Goal: Transaction & Acquisition: Purchase product/service

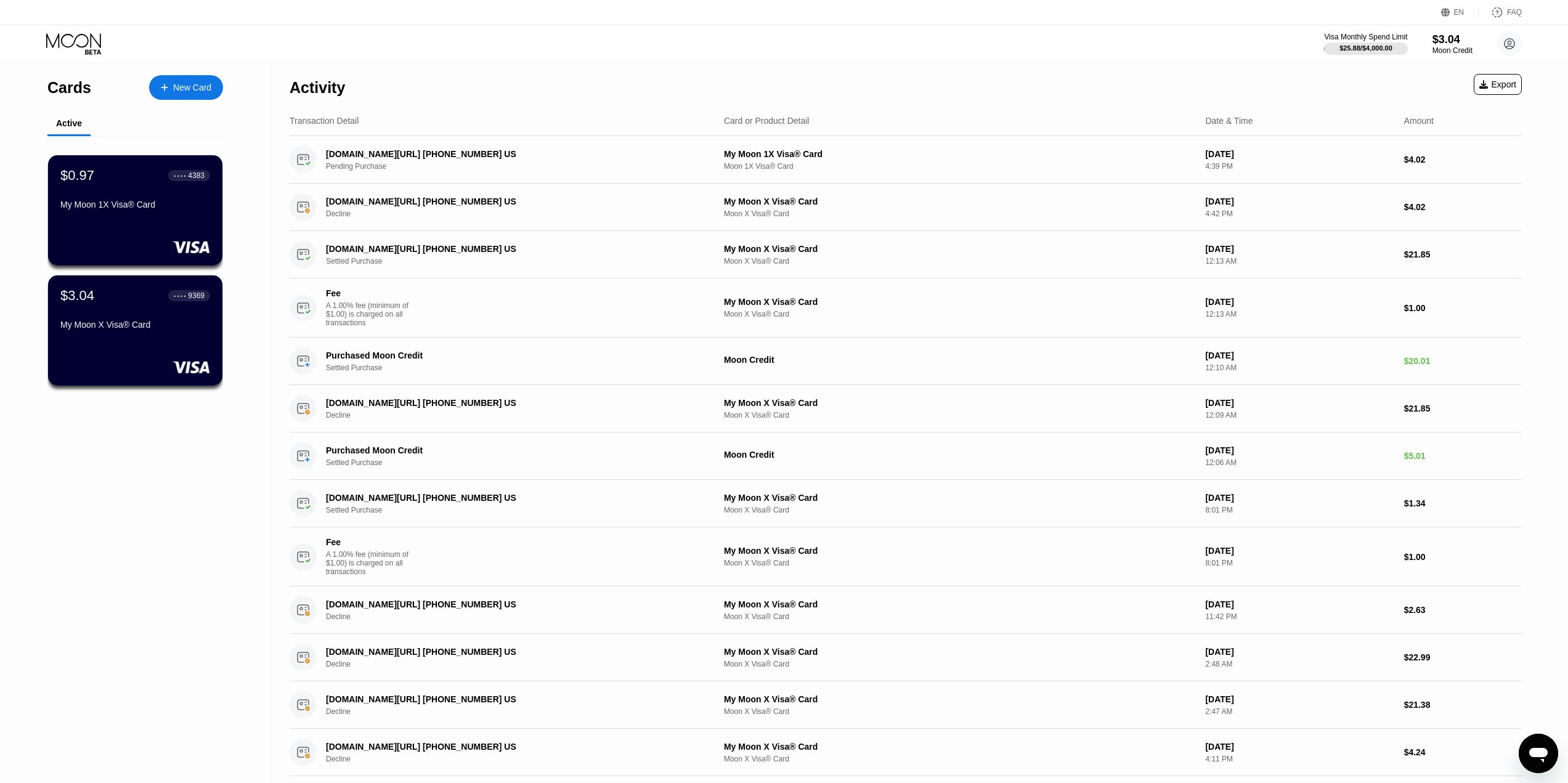
click at [201, 87] on div "New Card" at bounding box center [192, 87] width 38 height 11
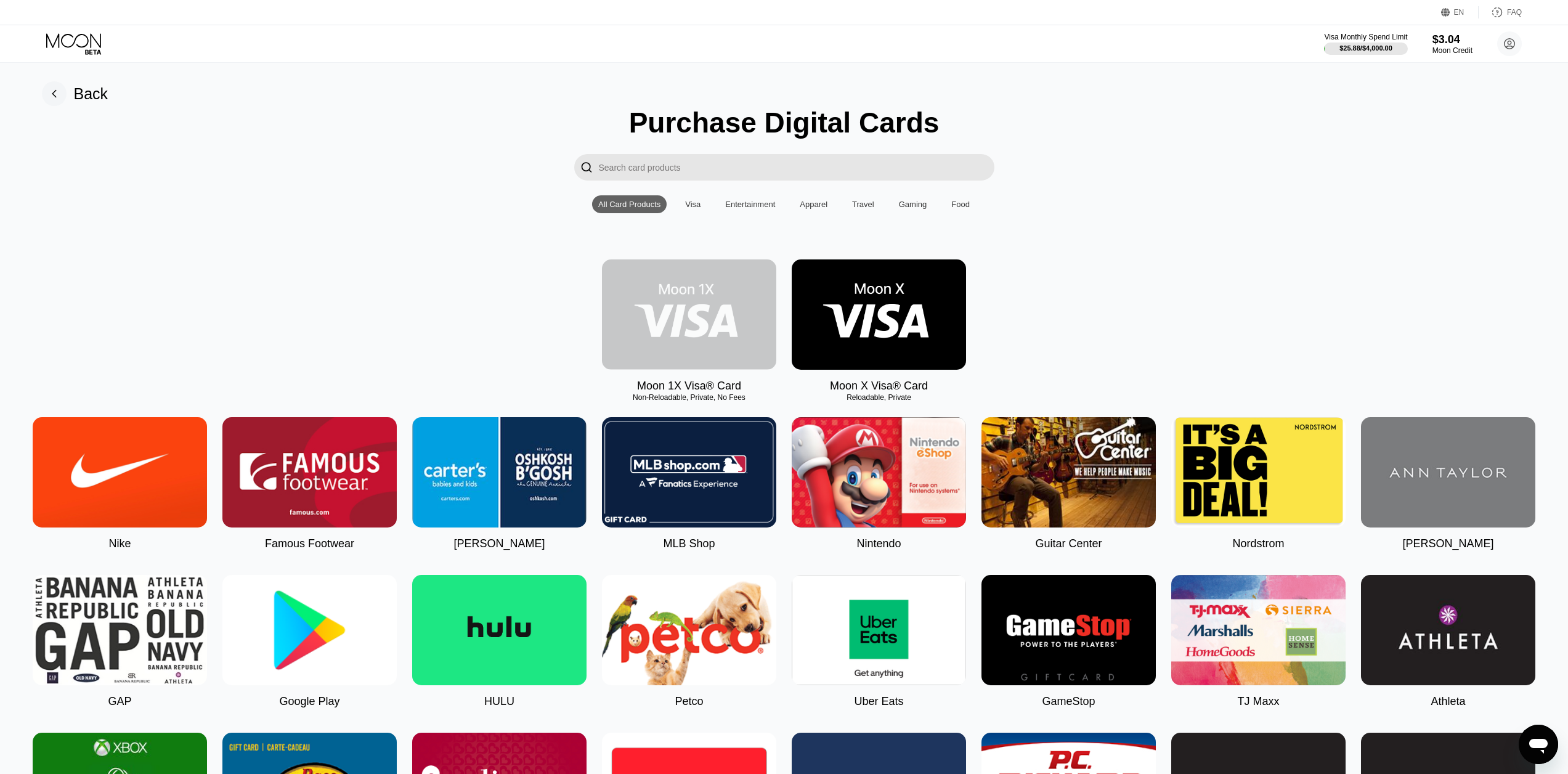
click at [705, 304] on img at bounding box center [689, 314] width 174 height 110
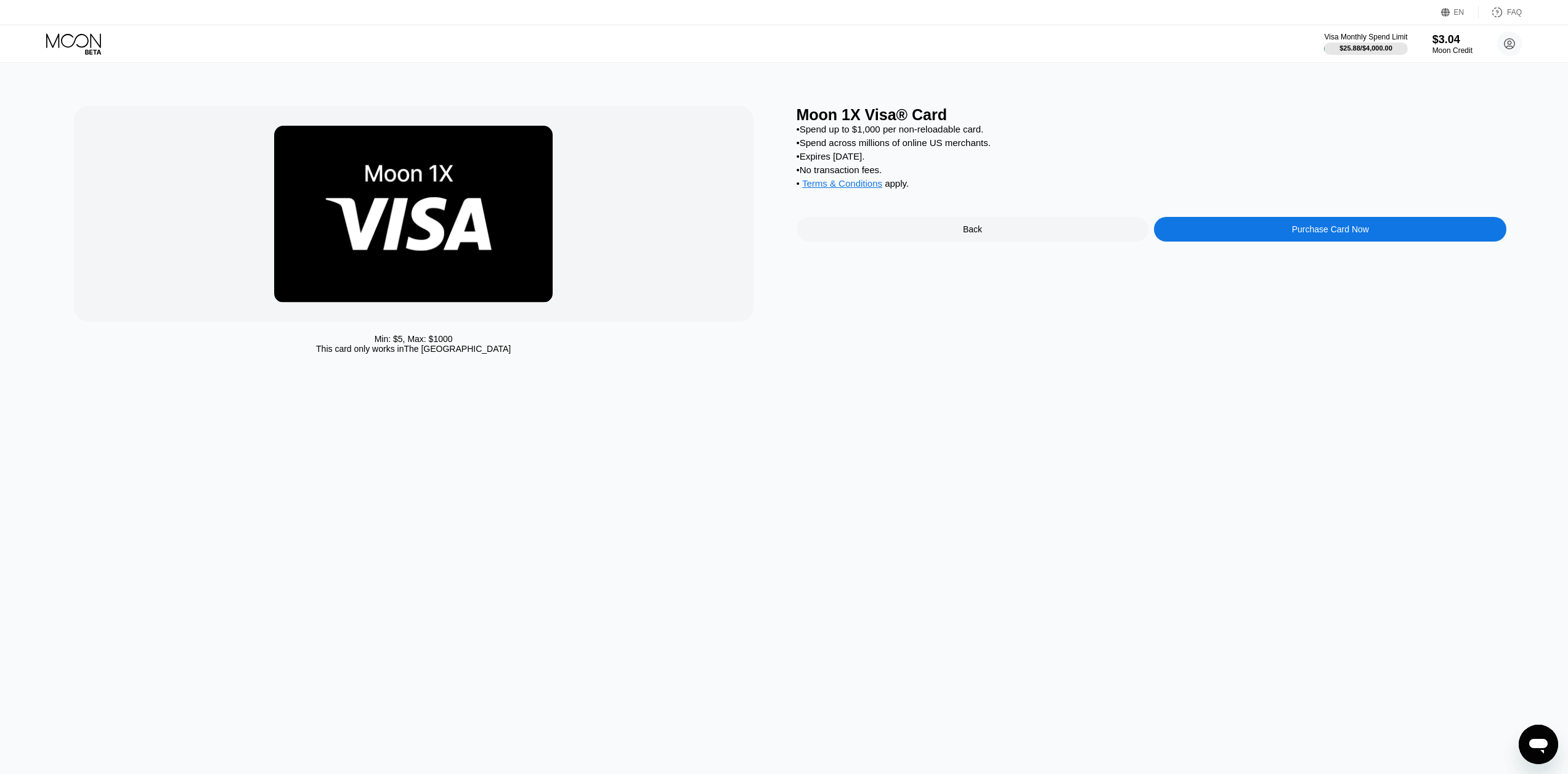
click at [905, 241] on div "Back" at bounding box center [972, 229] width 353 height 25
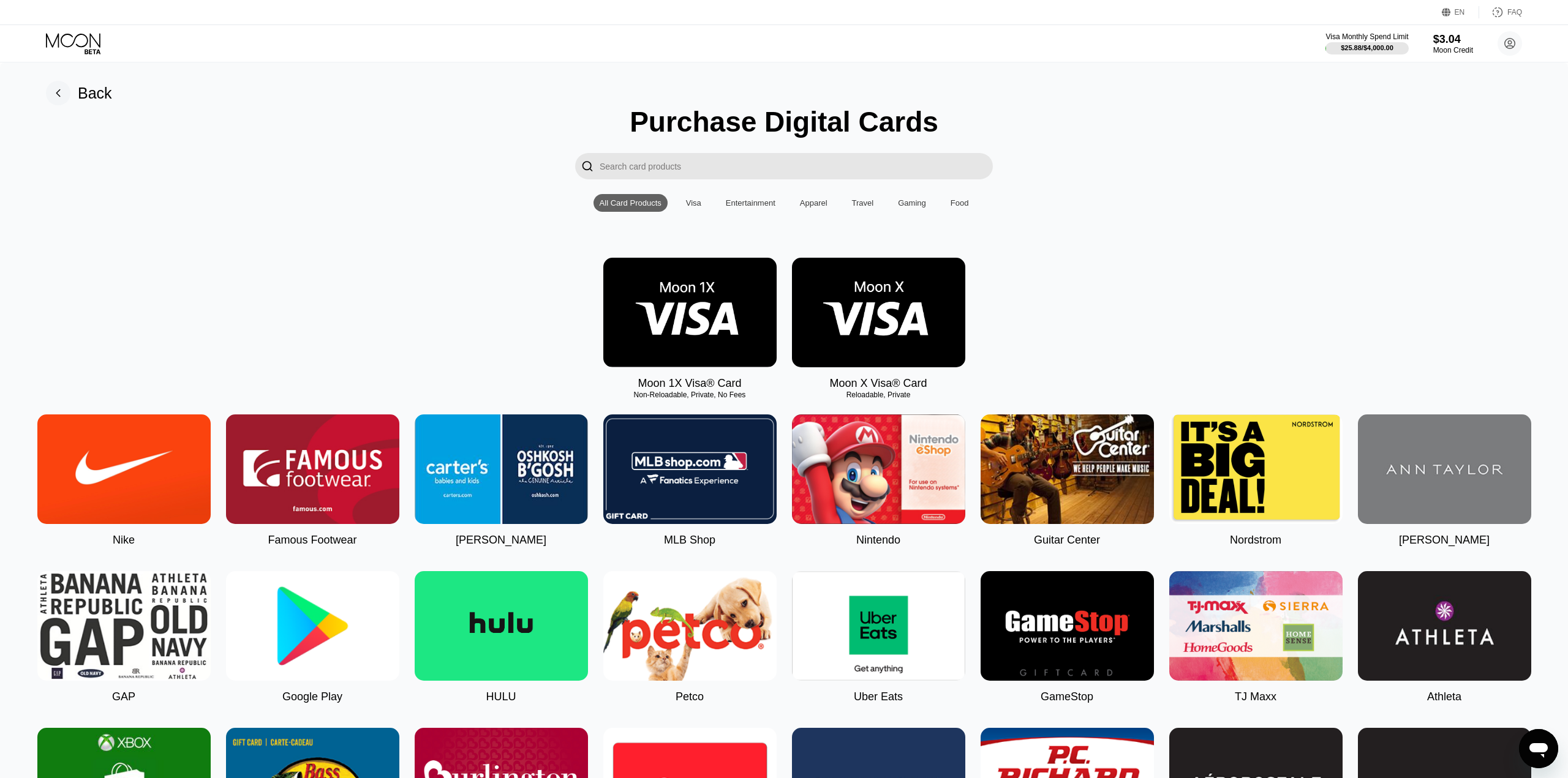
drag, startPoint x: 840, startPoint y: 234, endPoint x: 828, endPoint y: 227, distance: 13.9
